Goal: Information Seeking & Learning: Learn about a topic

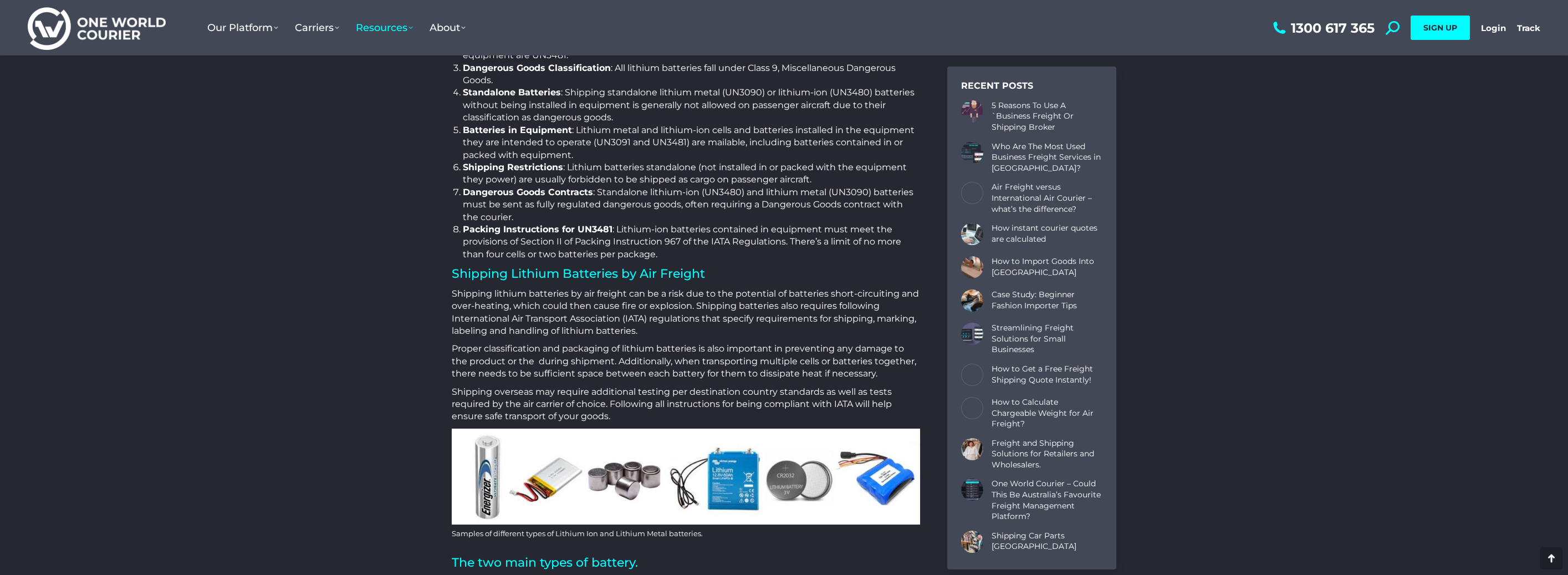
click at [601, 322] on p "Shipping lithium batteries by air freight can be a risk due to the potential of…" at bounding box center [686, 312] width 469 height 50
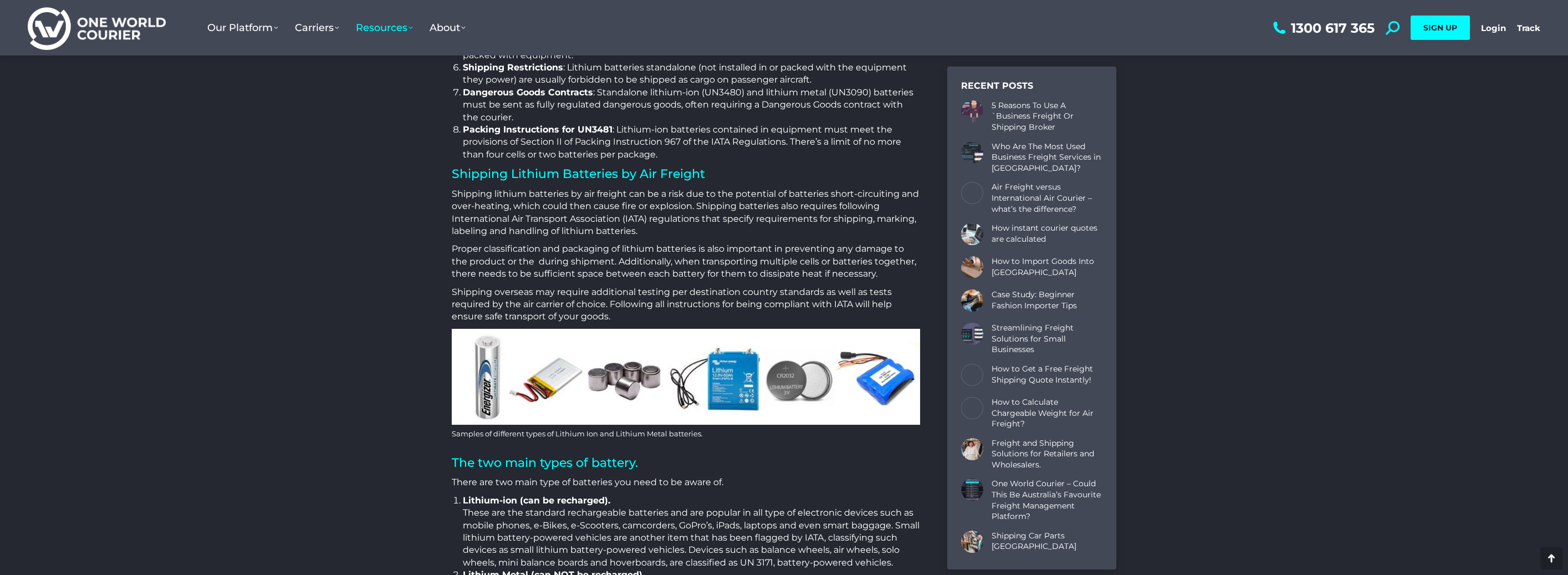
scroll to position [850, 0]
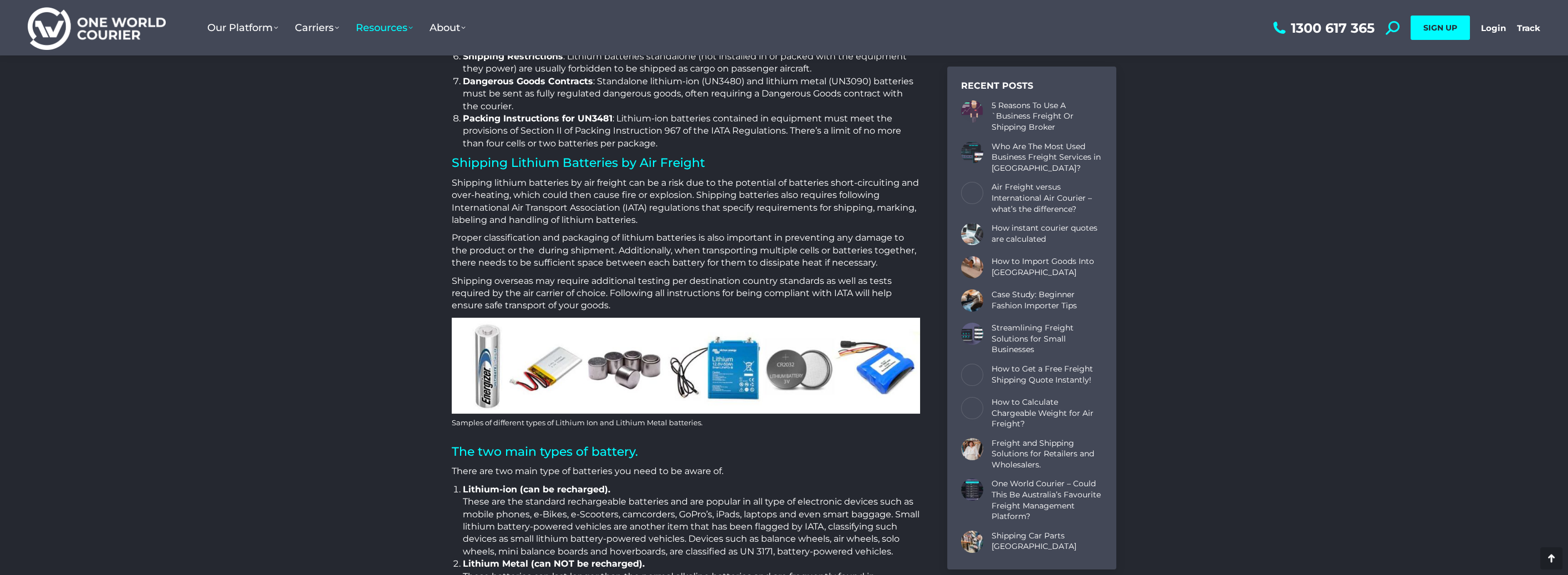
click at [640, 219] on p "Shipping lithium batteries by air freight can be a risk due to the potential of…" at bounding box center [686, 201] width 469 height 50
drag, startPoint x: 681, startPoint y: 208, endPoint x: 748, endPoint y: 209, distance: 67.0
click at [748, 208] on p "Shipping lithium batteries by air freight can be a risk due to the potential of…" at bounding box center [686, 201] width 469 height 50
click at [631, 238] on p "Proper classification and packaging of lithium batteries is also important in p…" at bounding box center [686, 250] width 469 height 37
drag, startPoint x: 472, startPoint y: 279, endPoint x: 676, endPoint y: 276, distance: 204.0
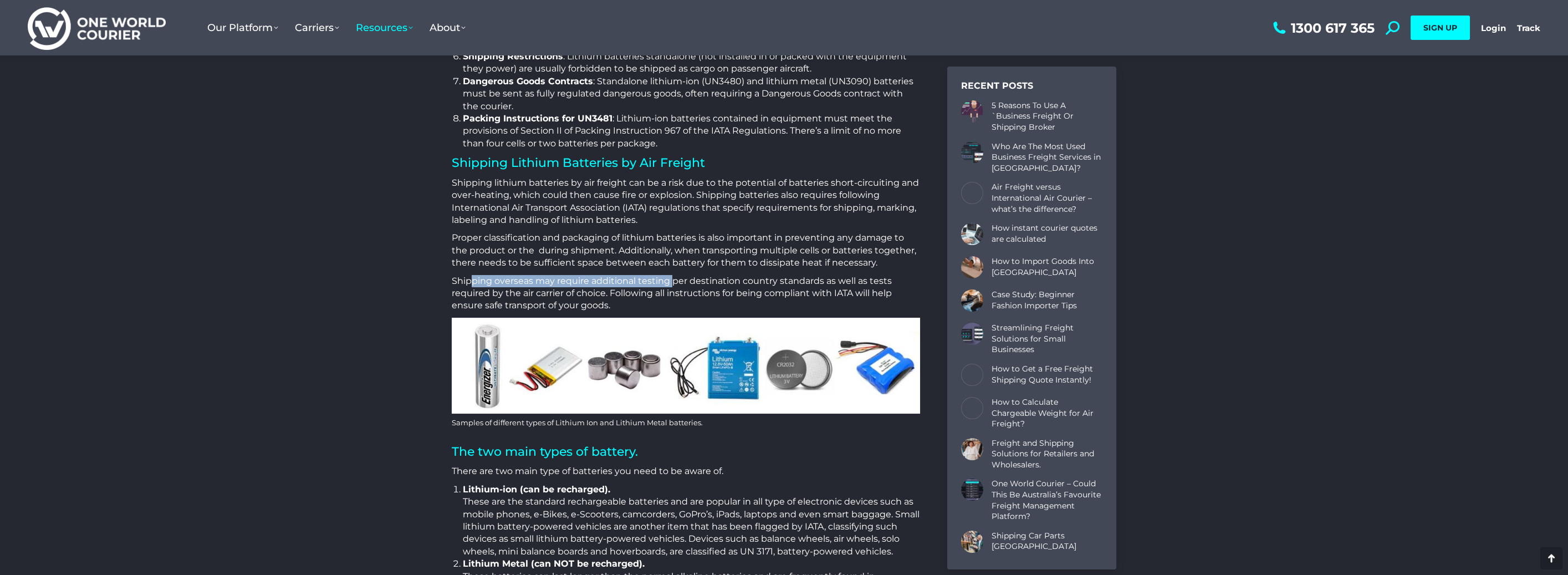
click at [674, 276] on p "Shipping overseas may require additional testing per destination country standa…" at bounding box center [686, 294] width 469 height 37
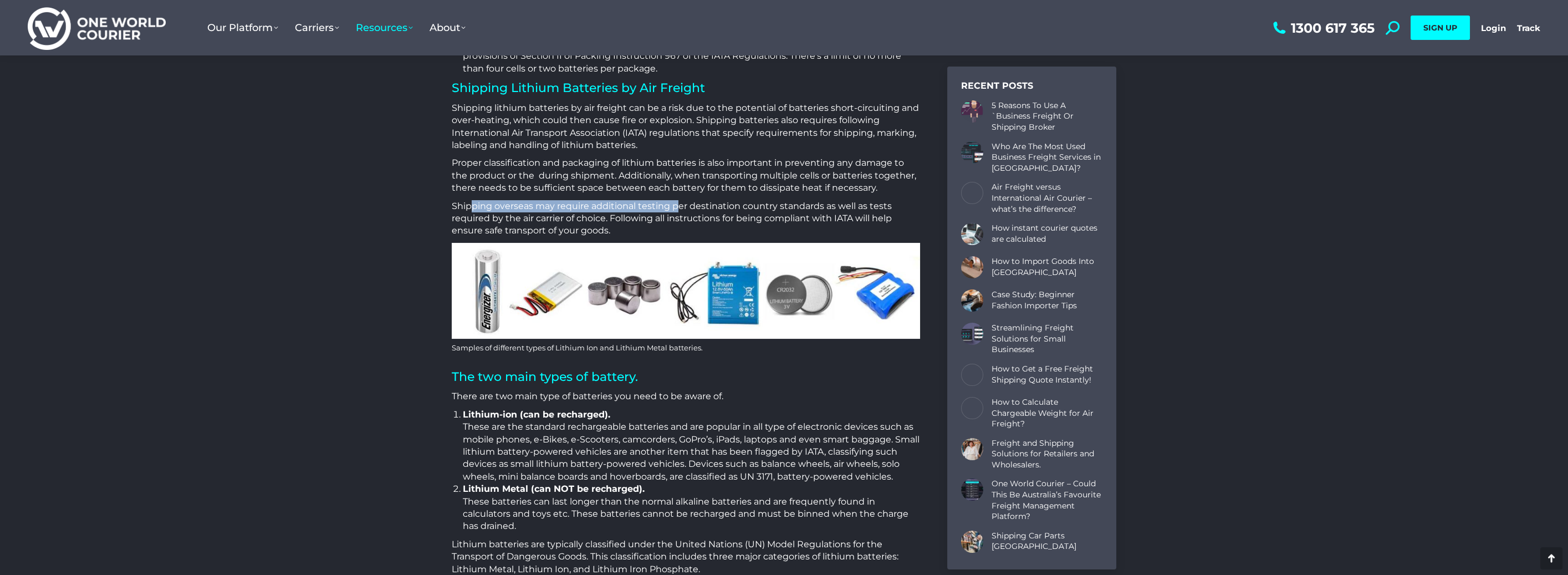
scroll to position [1072, 0]
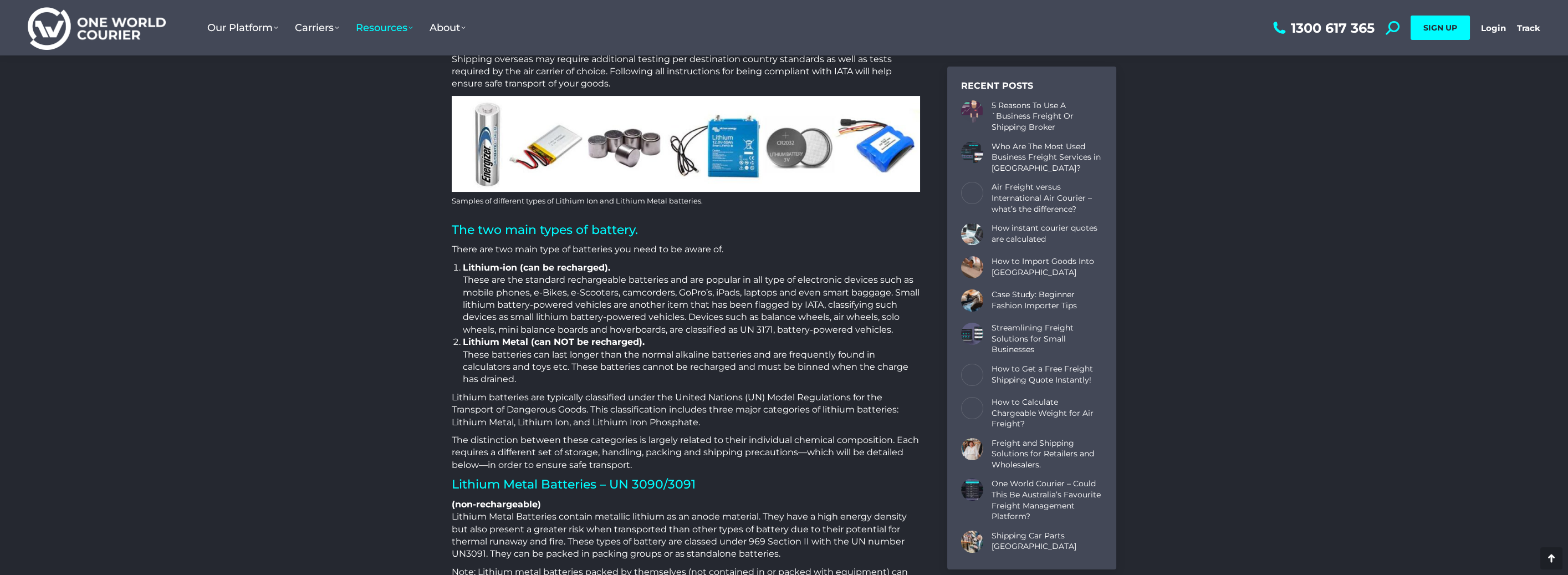
click at [512, 267] on strong "Lithium-ion (can be recharged)." at bounding box center [537, 267] width 147 height 10
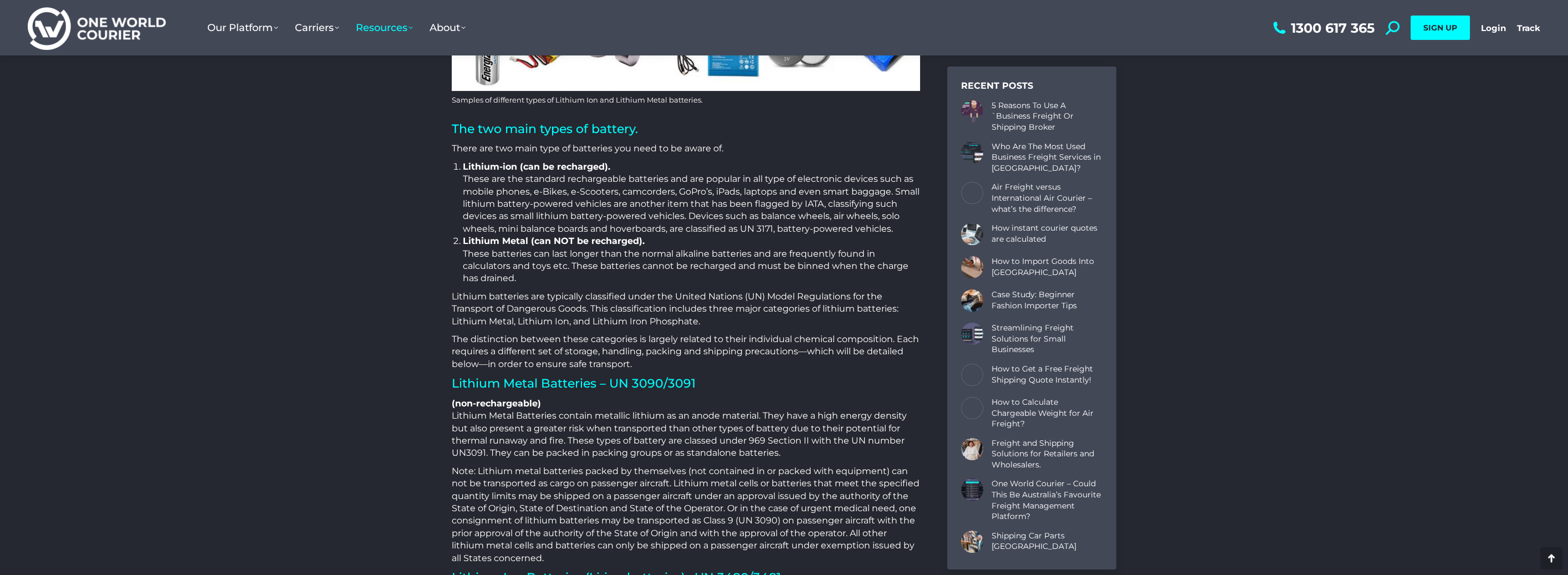
scroll to position [1183, 0]
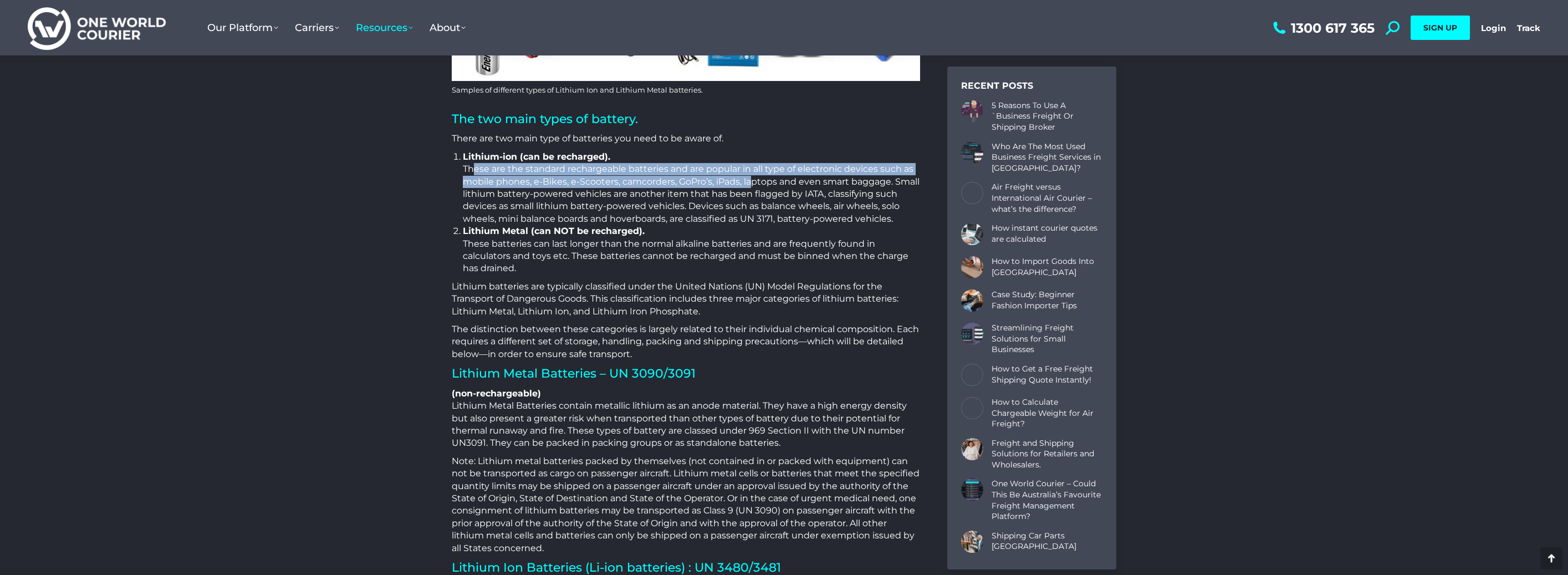
drag, startPoint x: 469, startPoint y: 168, endPoint x: 754, endPoint y: 189, distance: 285.8
click at [748, 187] on li "Lithium-ion (can be recharged). These are the standard rechargeable batteries a…" at bounding box center [692, 188] width 458 height 74
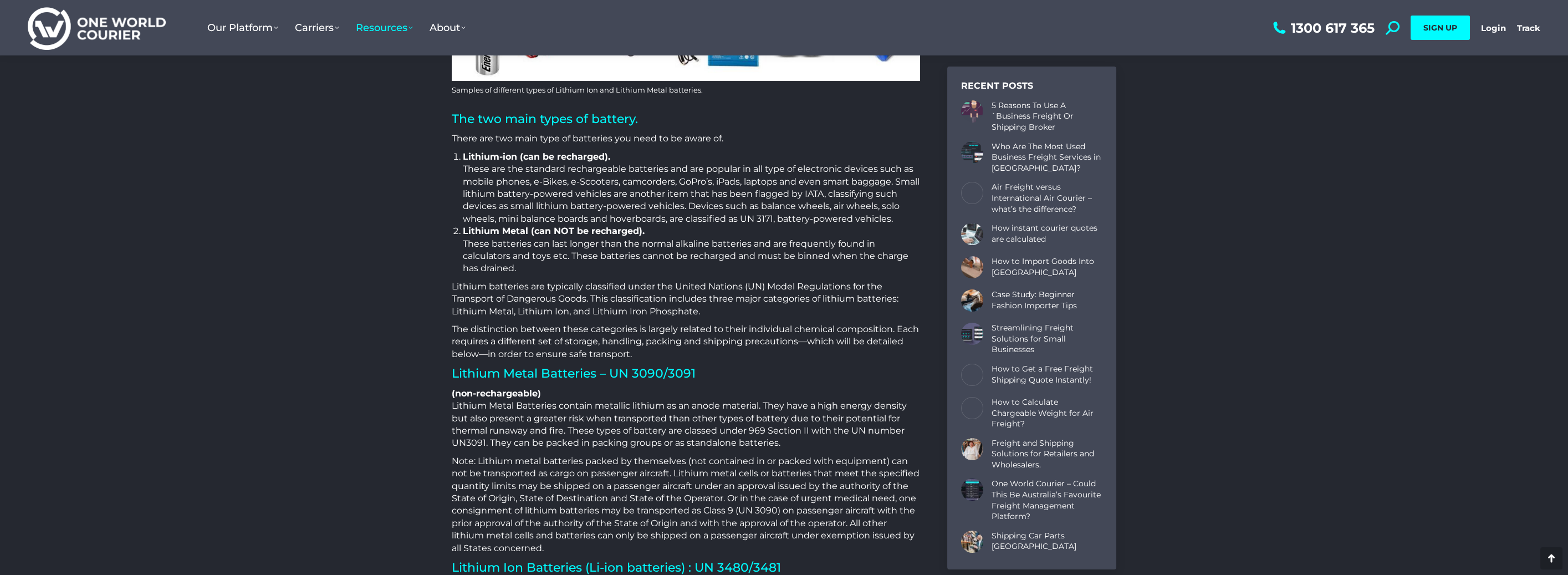
click at [786, 191] on li "Lithium-ion (can be recharged). These are the standard rechargeable batteries a…" at bounding box center [692, 188] width 458 height 74
click at [814, 182] on li "Lithium-ion (can be recharged). These are the standard rechargeable batteries a…" at bounding box center [692, 188] width 458 height 74
drag, startPoint x: 498, startPoint y: 194, endPoint x: 628, endPoint y: 189, distance: 130.1
click at [615, 188] on li "Lithium-ion (can be recharged). These are the standard rechargeable batteries a…" at bounding box center [692, 188] width 458 height 74
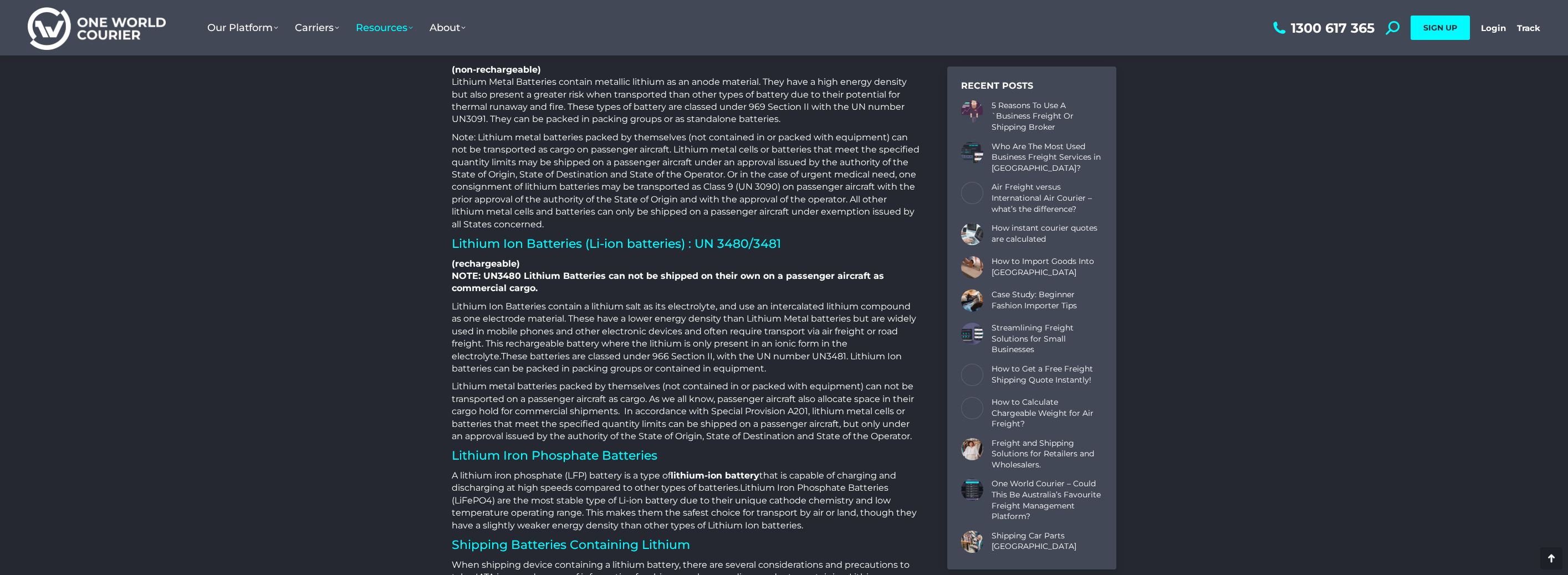
scroll to position [1516, 0]
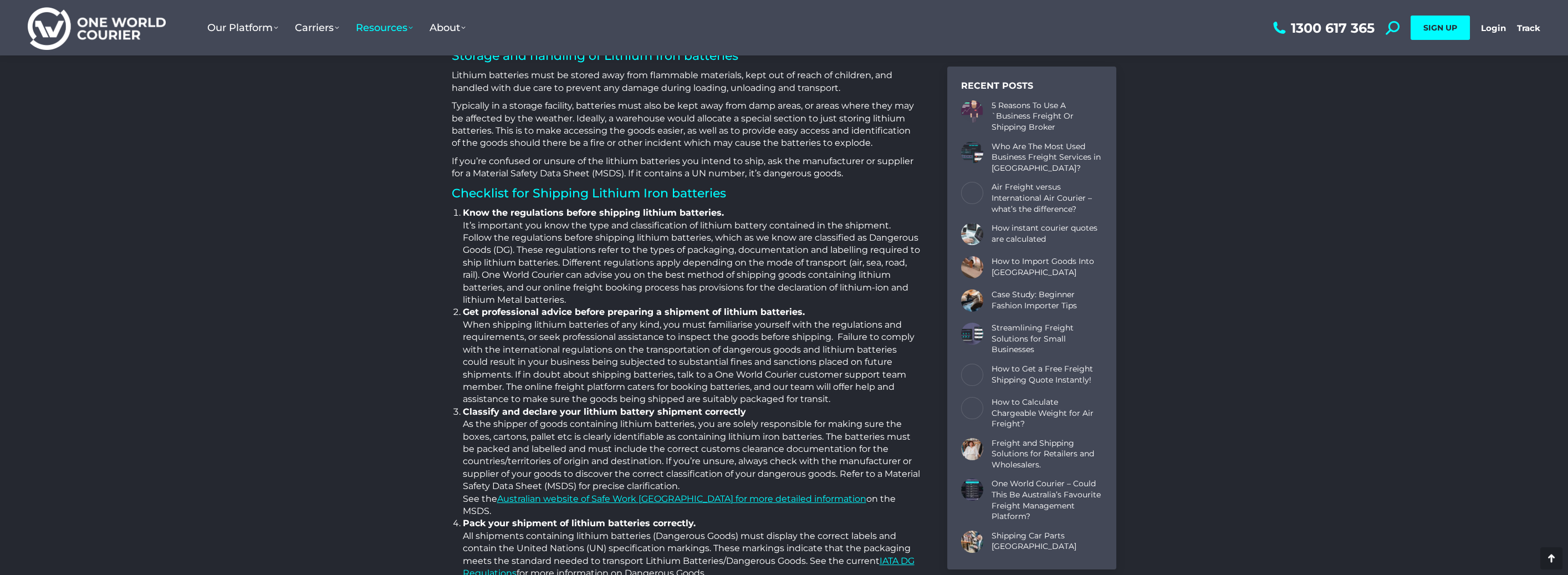
scroll to position [3345, 0]
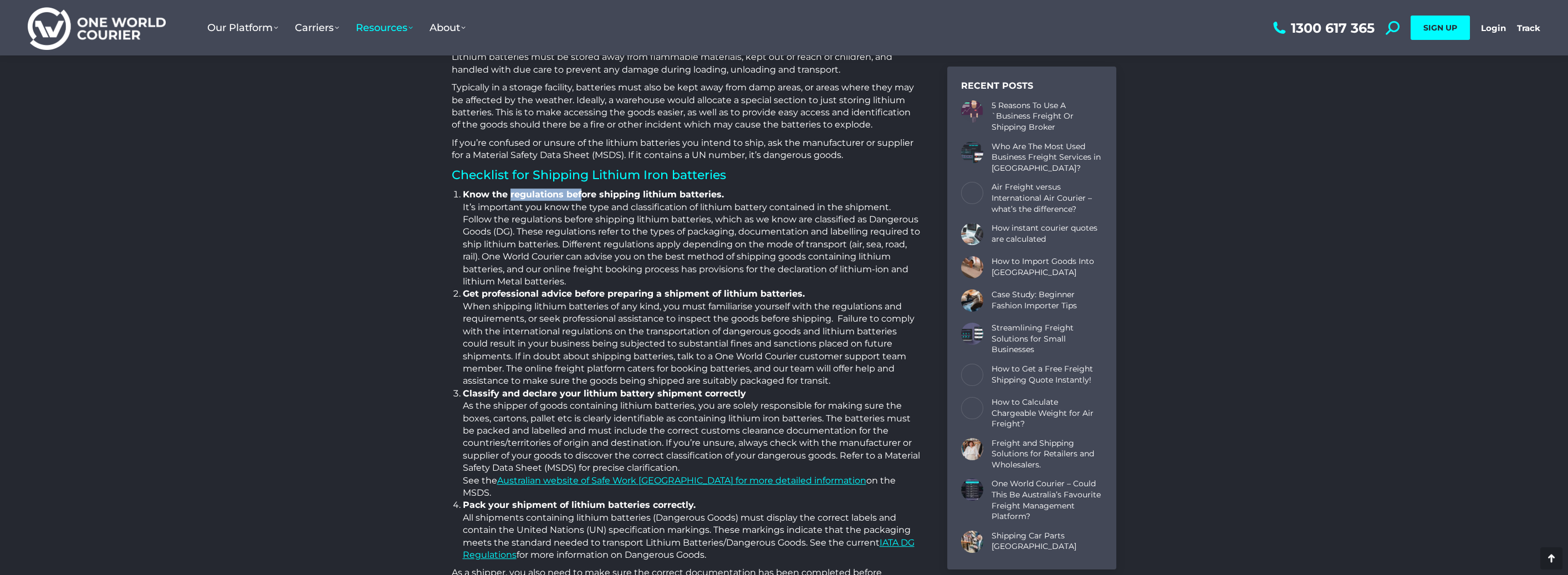
drag, startPoint x: 510, startPoint y: 190, endPoint x: 583, endPoint y: 199, distance: 73.6
click at [581, 197] on strong "Know the regulations before shipping lithium batteries." at bounding box center [593, 194] width 261 height 10
click at [572, 265] on li "Know the regulations before shipping lithium batteries. It’s important you know…" at bounding box center [692, 238] width 458 height 100
